Goal: Navigation & Orientation: Find specific page/section

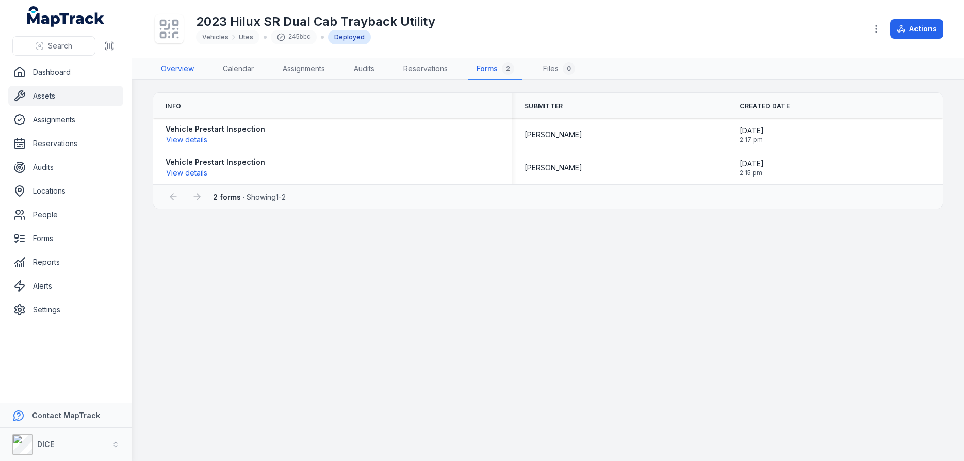
click at [177, 68] on link "Overview" at bounding box center [178, 69] width 50 height 22
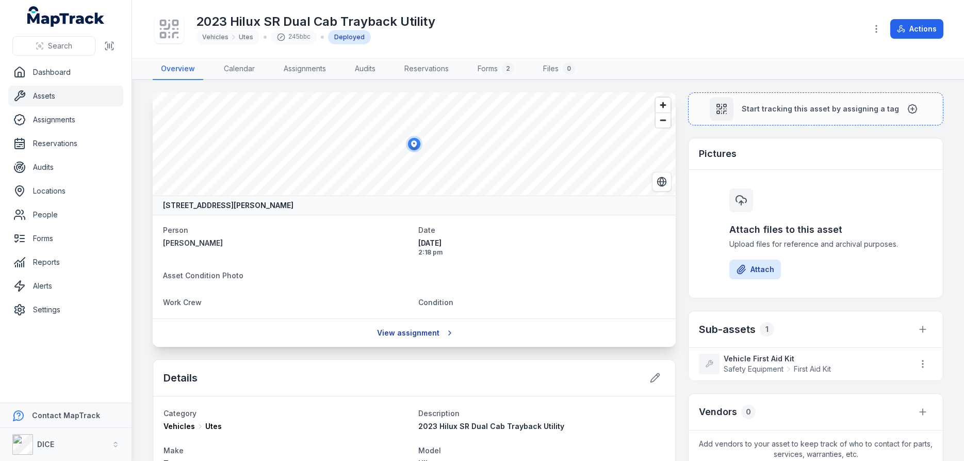
click at [419, 331] on link "View assignment" at bounding box center [414, 333] width 88 height 20
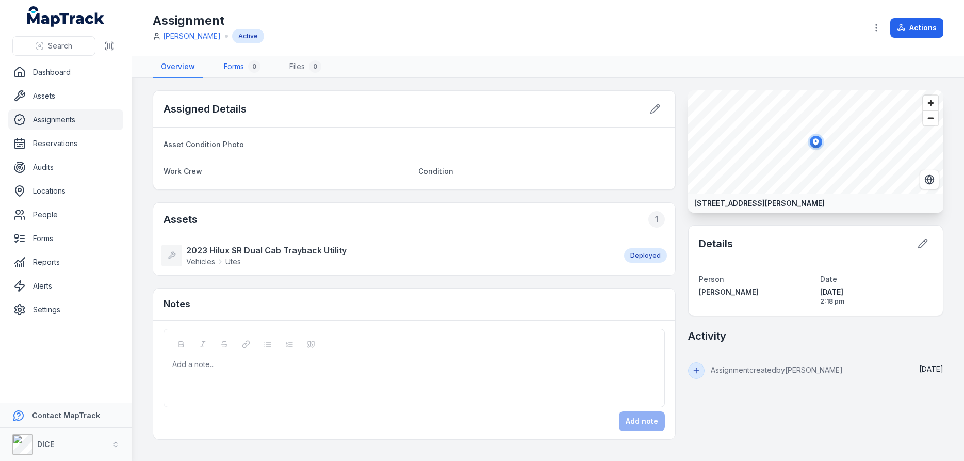
click at [237, 67] on link "Forms 0" at bounding box center [242, 67] width 53 height 22
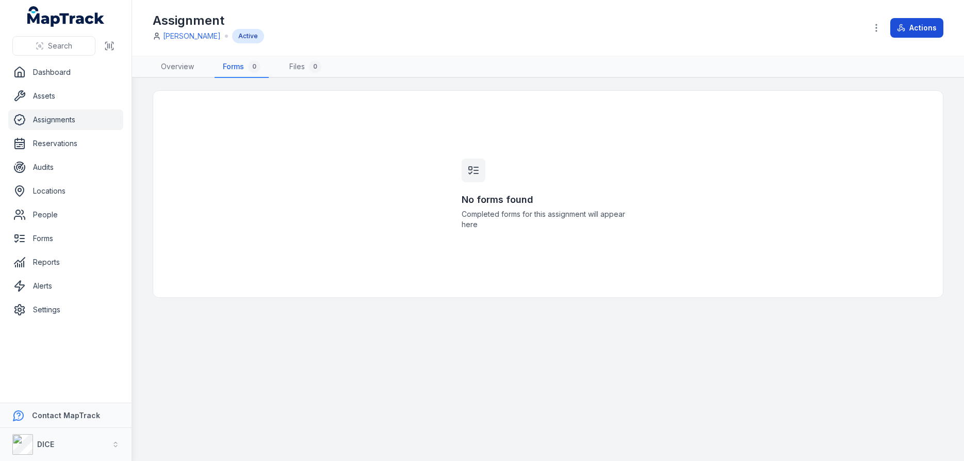
click at [921, 27] on button "Actions" at bounding box center [916, 28] width 53 height 20
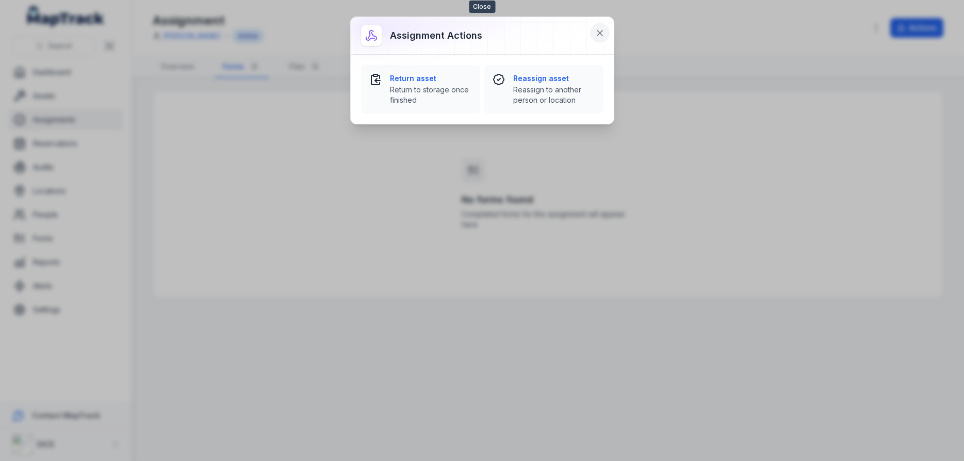
click at [600, 32] on icon at bounding box center [599, 32] width 5 height 5
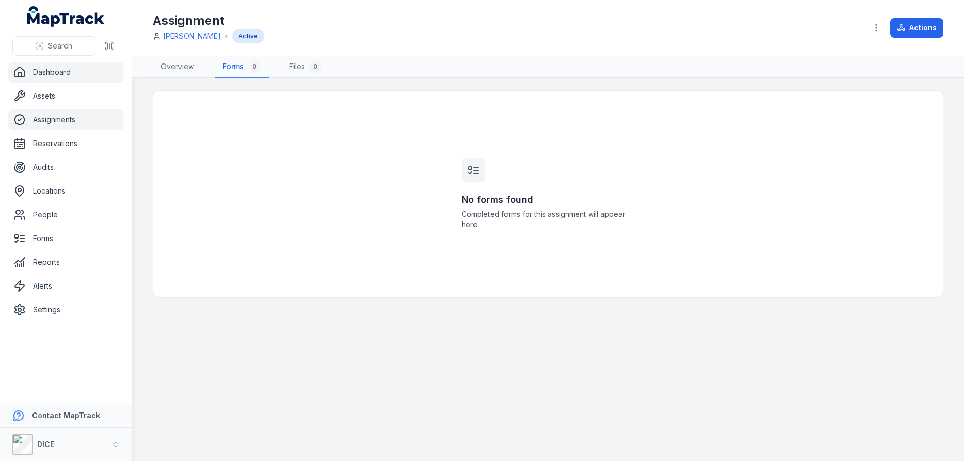
click at [42, 68] on link "Dashboard" at bounding box center [65, 72] width 115 height 21
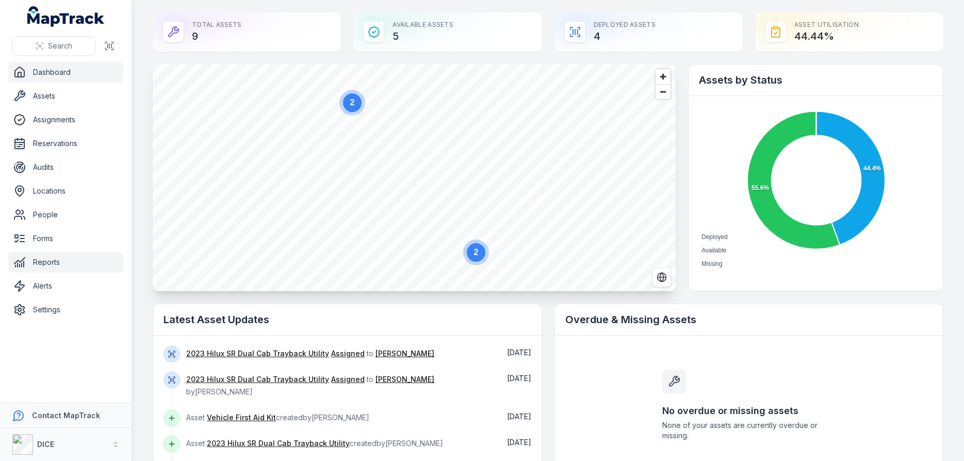
click at [52, 262] on link "Reports" at bounding box center [65, 262] width 115 height 21
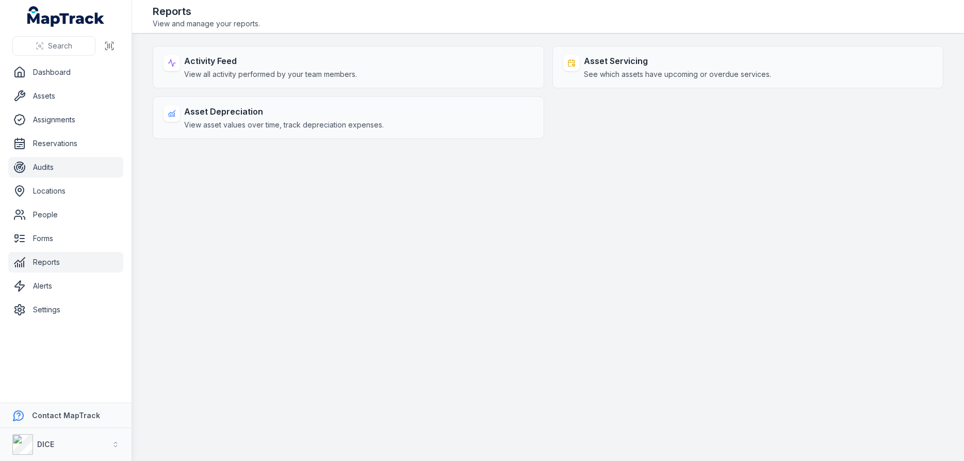
click at [44, 167] on link "Audits" at bounding box center [65, 167] width 115 height 21
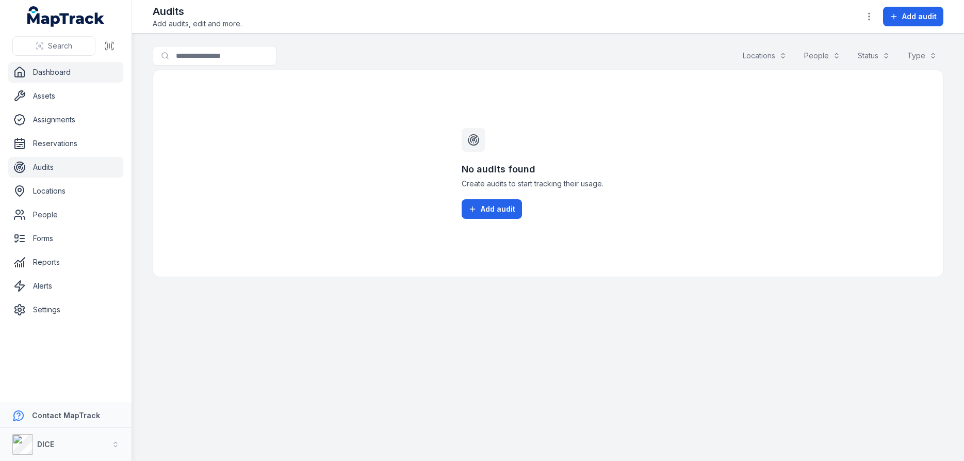
click at [52, 72] on link "Dashboard" at bounding box center [65, 72] width 115 height 21
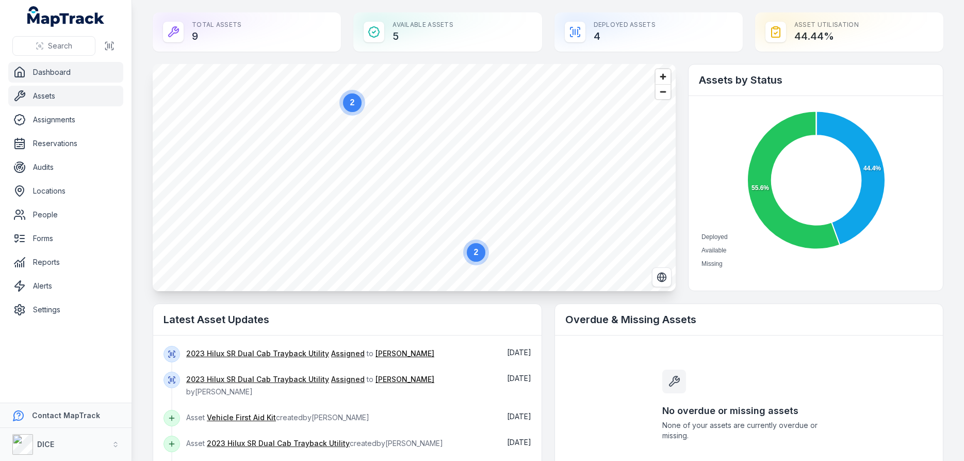
click at [45, 94] on link "Assets" at bounding box center [65, 96] width 115 height 21
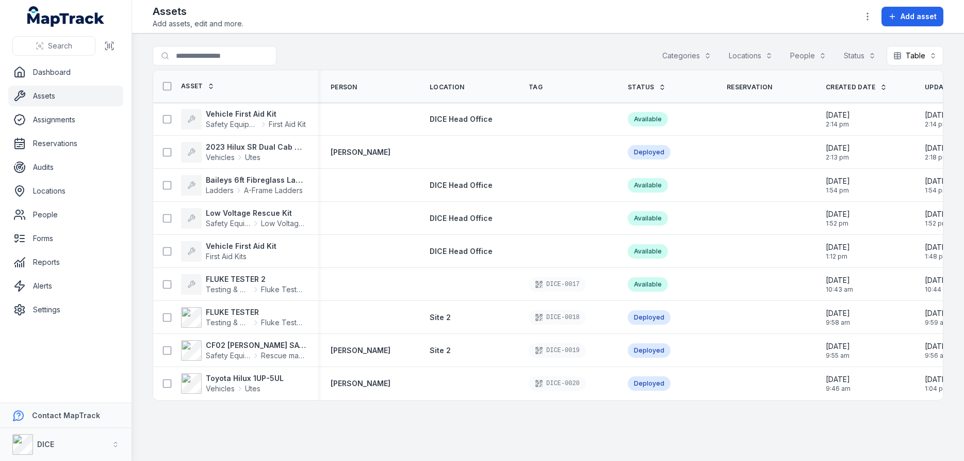
click at [691, 57] on button "Categories" at bounding box center [686, 56] width 62 height 20
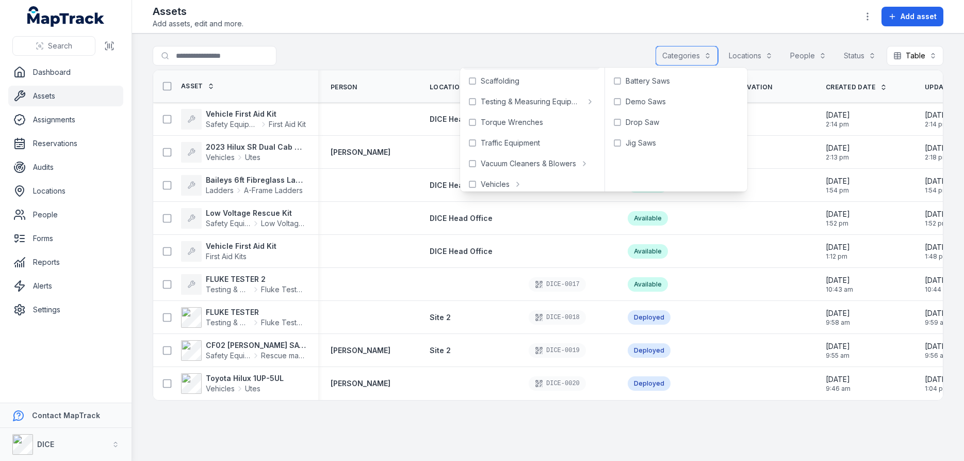
scroll to position [543, 0]
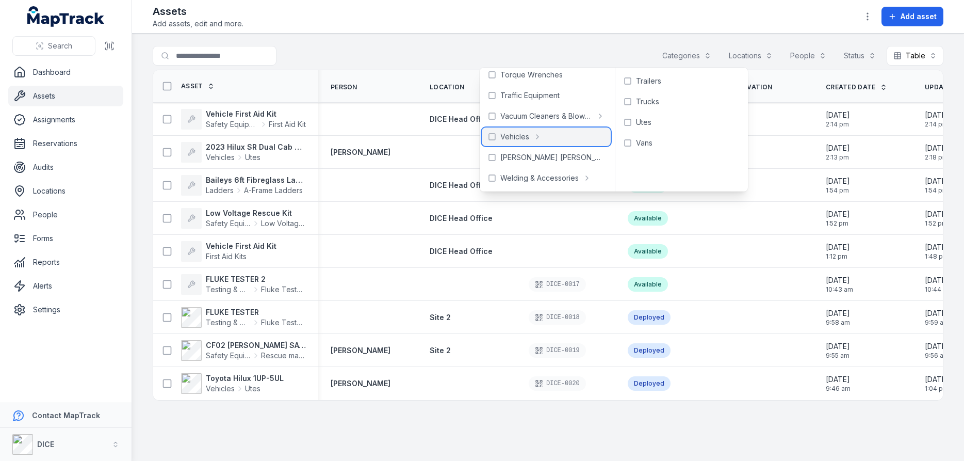
click at [507, 137] on span "Vehicles" at bounding box center [514, 137] width 29 height 10
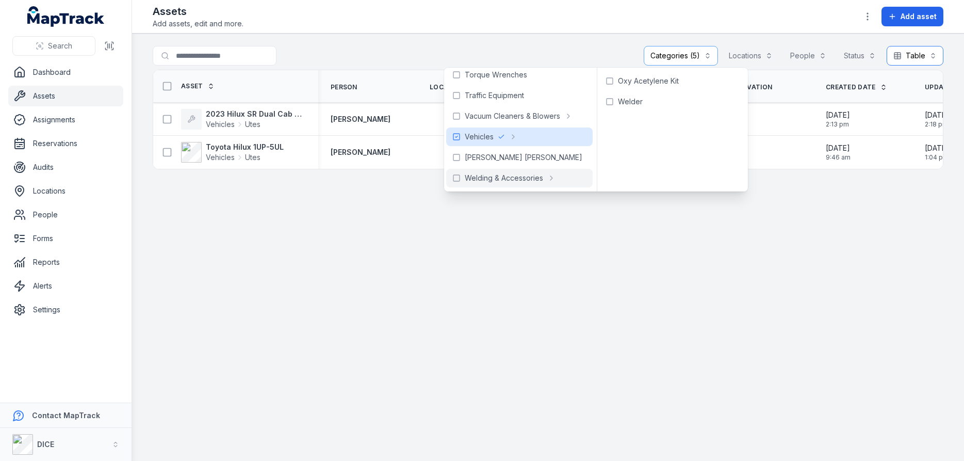
click at [917, 54] on button "Table *****" at bounding box center [914, 56] width 57 height 20
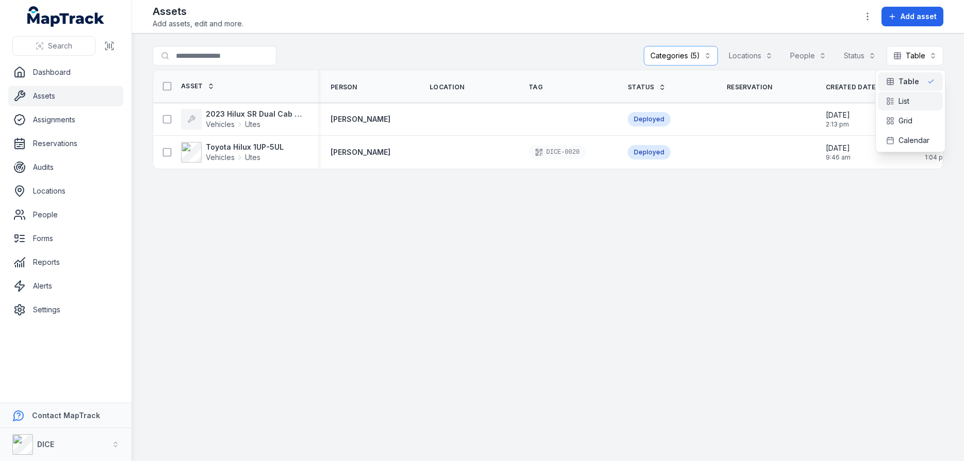
click at [902, 101] on span "List" at bounding box center [903, 101] width 11 height 10
